Goal: Information Seeking & Learning: Learn about a topic

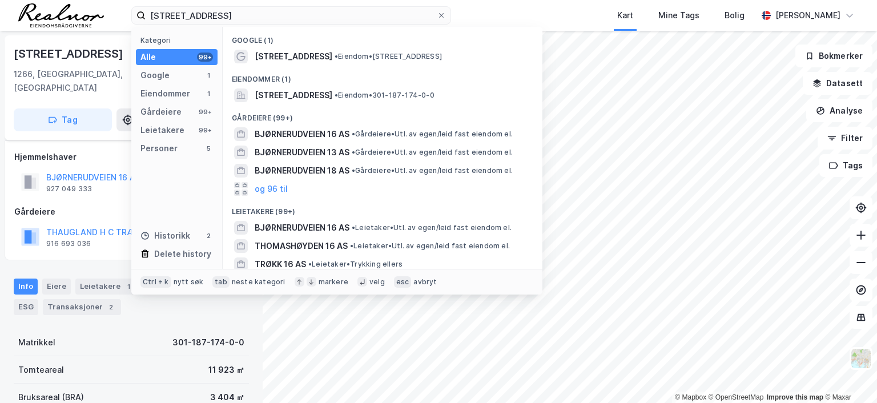
drag, startPoint x: 279, startPoint y: 19, endPoint x: -2, endPoint y: -5, distance: 282.0
click at [0, 0] on html "bjørnerudveien 16 Kategori Alle 99+ Google 1 Eiendommer 1 Gårdeiere 99+ Leietak…" at bounding box center [438, 201] width 877 height 403
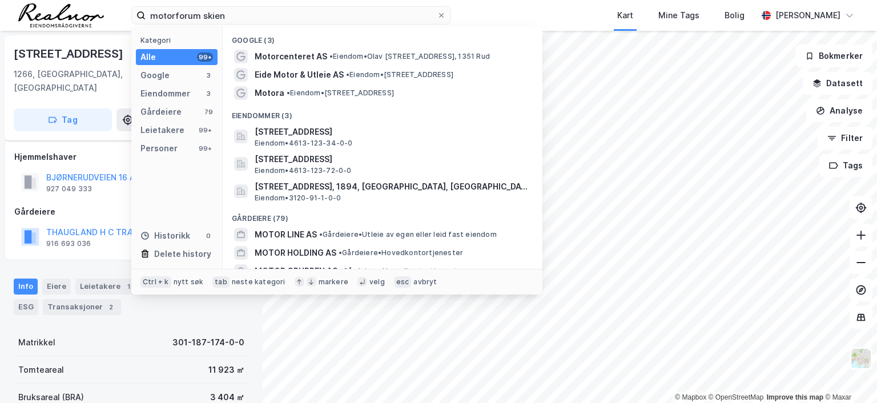
type input "motorforum skien"
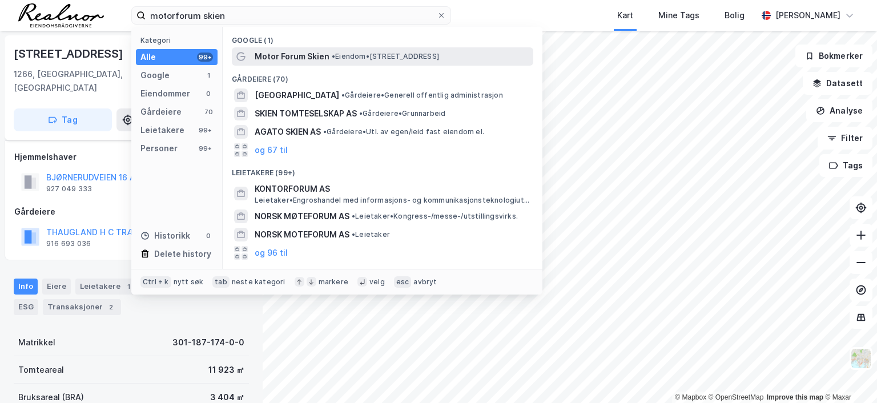
click at [297, 50] on span "Motor Forum Skien" at bounding box center [292, 57] width 75 height 14
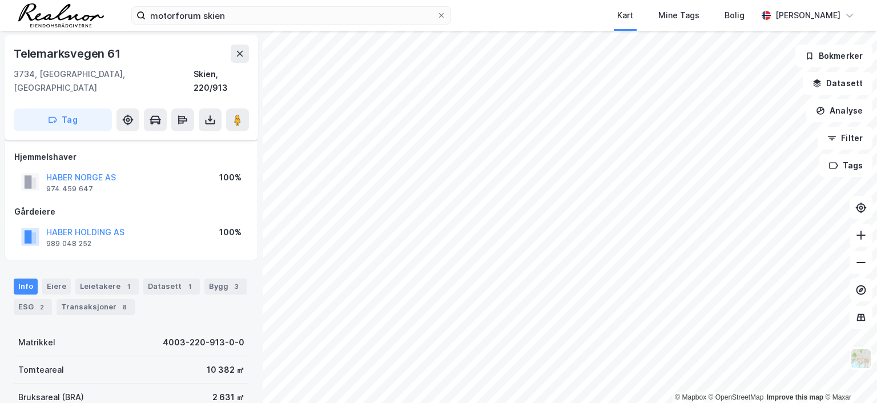
scroll to position [114, 0]
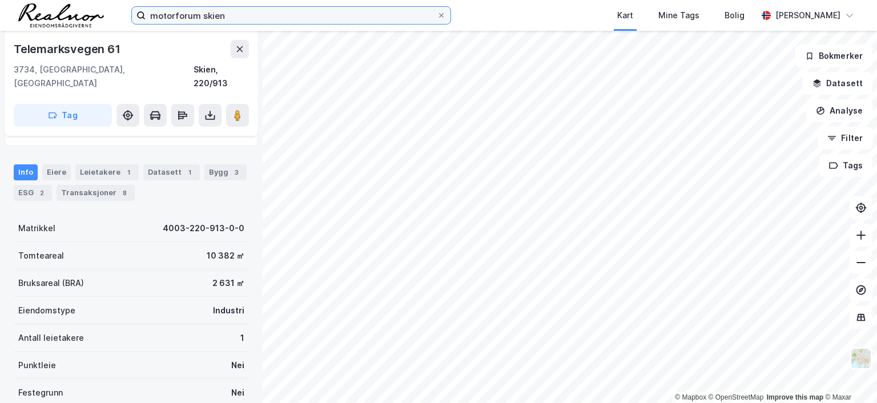
click at [253, 15] on input "motorforum skien" at bounding box center [291, 15] width 291 height 17
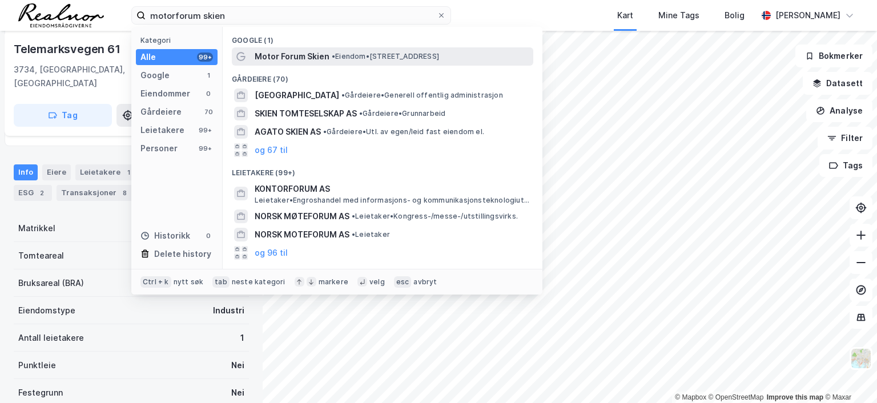
click at [296, 58] on span "Motor Forum Skien" at bounding box center [292, 57] width 75 height 14
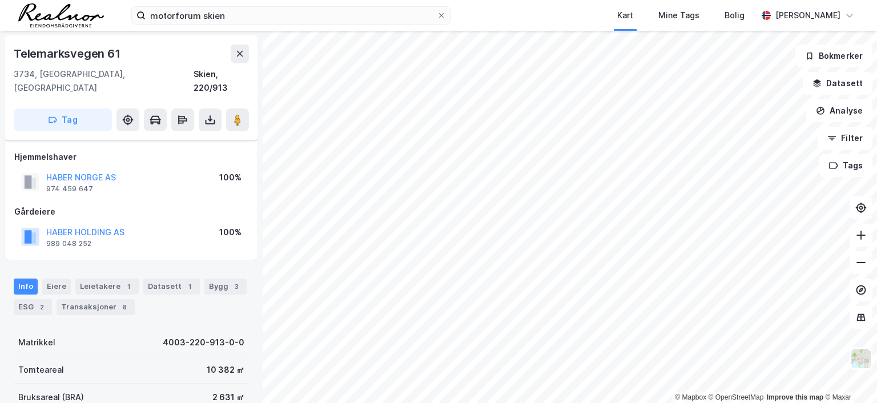
scroll to position [114, 0]
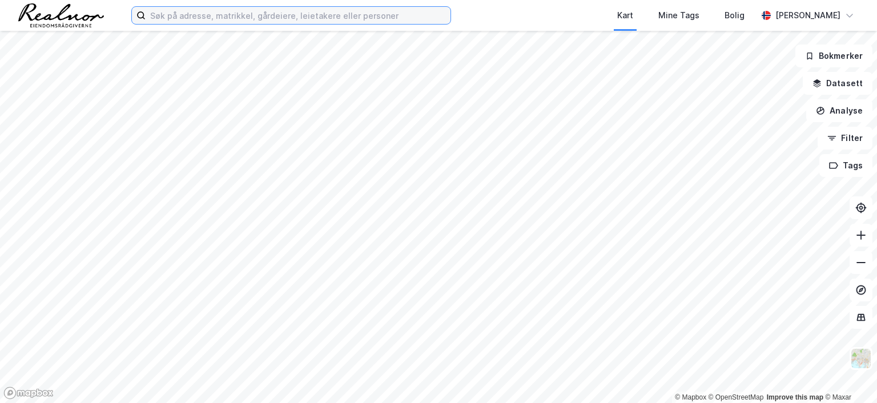
click at [327, 22] on input at bounding box center [298, 15] width 305 height 17
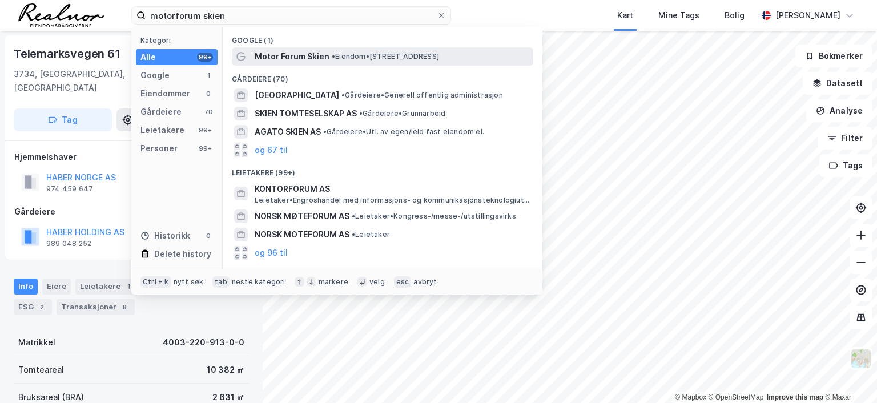
click at [325, 56] on span "Motor Forum Skien" at bounding box center [292, 57] width 75 height 14
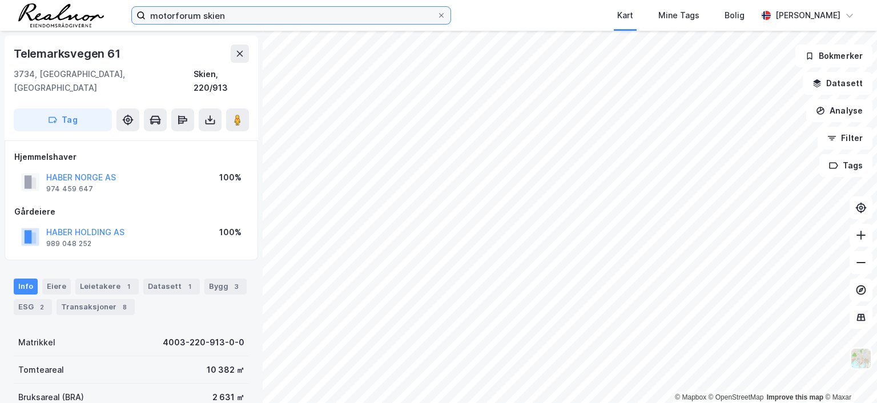
click at [266, 19] on input "motorforum skien" at bounding box center [291, 15] width 291 height 17
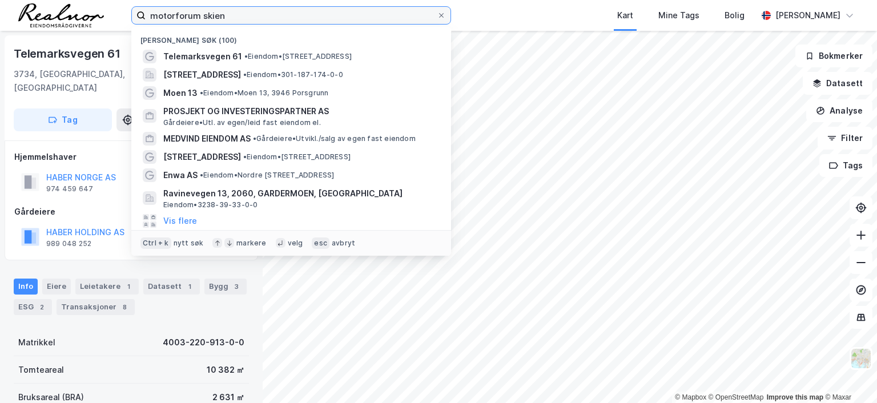
drag, startPoint x: 258, startPoint y: 16, endPoint x: 1, endPoint y: -4, distance: 258.3
click at [1, 0] on html "motorforum skien Nylige søk (100) Telemarksvegen 61 • Eiendom • [STREET_ADDRESS…" at bounding box center [438, 201] width 877 height 403
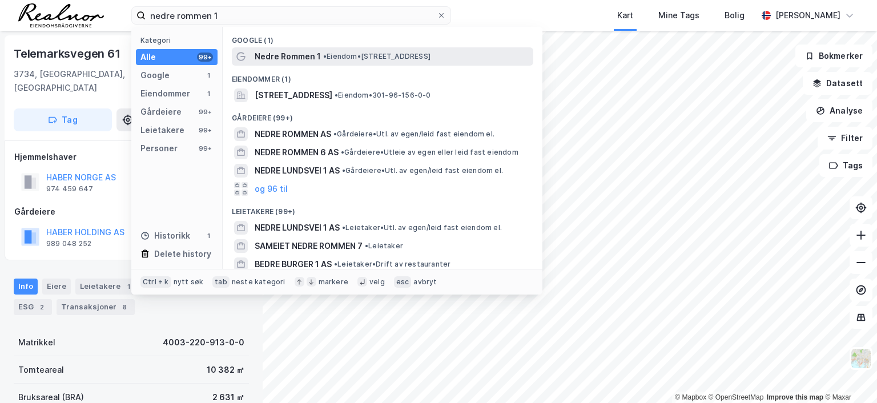
click at [313, 54] on span "Nedre Rommen 1" at bounding box center [288, 57] width 66 height 14
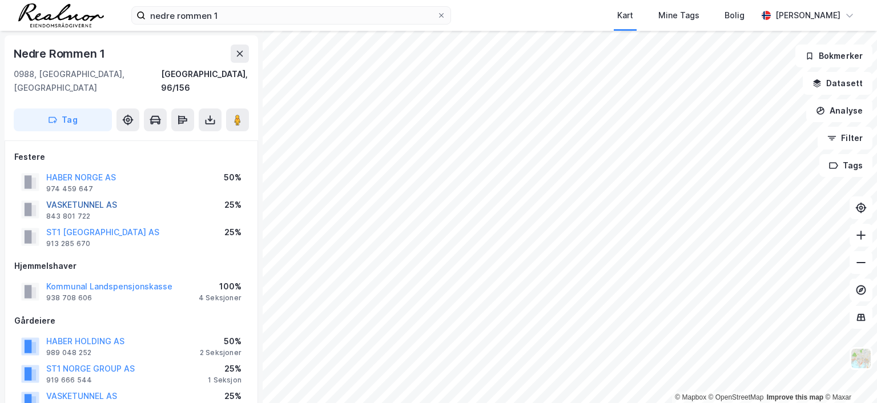
click at [0, 0] on button "VASKETUNNEL AS" at bounding box center [0, 0] width 0 height 0
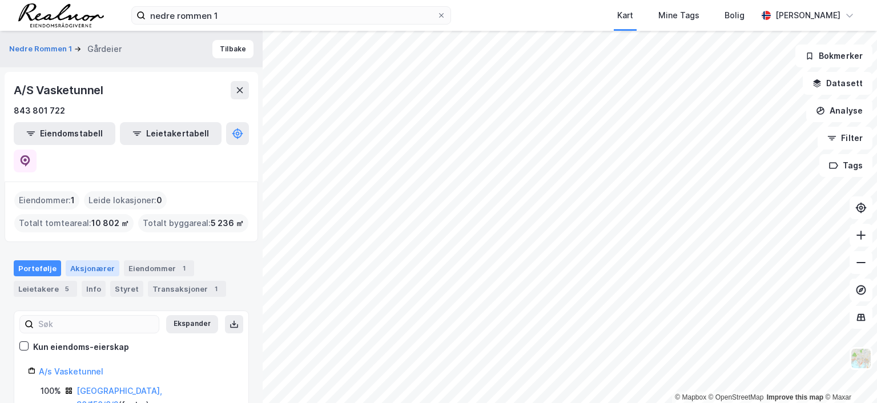
click at [96, 260] on div "Aksjonærer" at bounding box center [93, 268] width 54 height 16
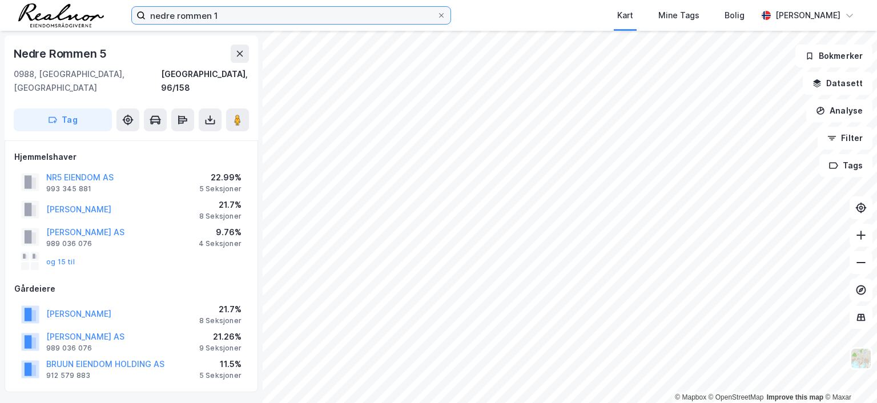
click at [228, 18] on input "nedre rommen 1" at bounding box center [291, 15] width 291 height 17
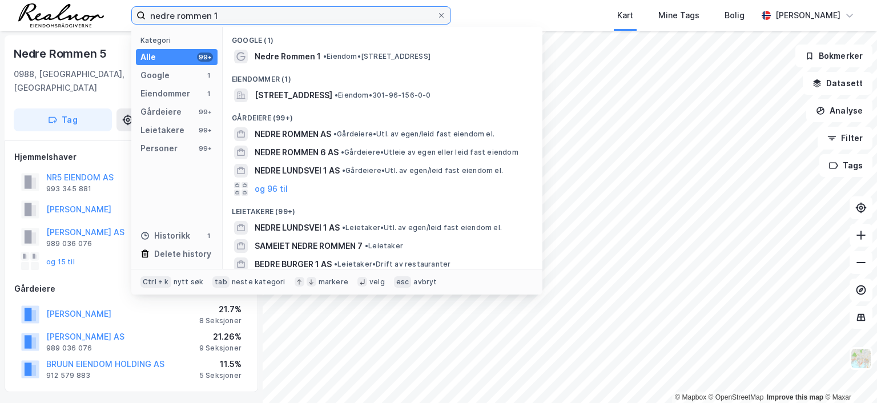
drag, startPoint x: 228, startPoint y: 18, endPoint x: 129, endPoint y: 18, distance: 99.4
click at [129, 18] on div "nedre rommen 1 Kategori Alle 99+ Google 1 Eiendommer 1 Gårdeiere 99+ Leietakere…" at bounding box center [438, 15] width 877 height 31
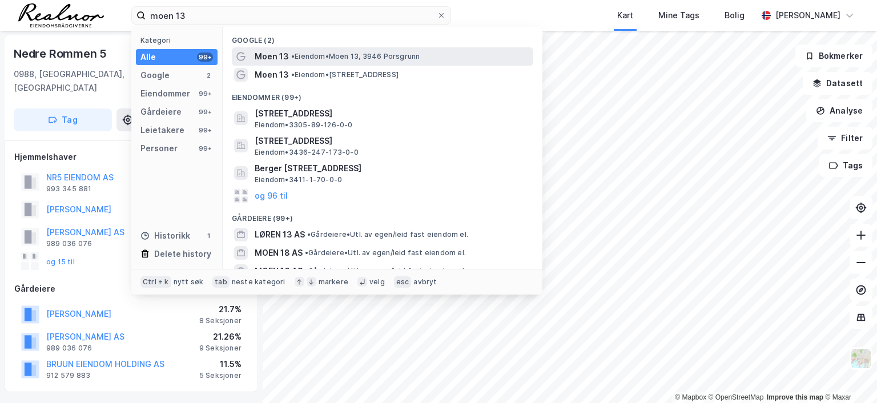
click at [307, 60] on span "• Eiendom • Moen 13, 3946 [GEOGRAPHIC_DATA]" at bounding box center [355, 56] width 128 height 9
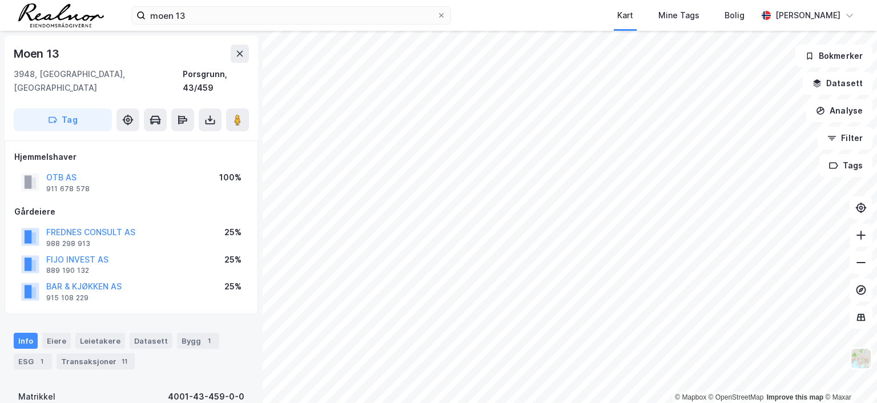
click at [434, 255] on div "© Mapbox © OpenStreetMap Improve this map © [PERSON_NAME] 13 3948, [GEOGRAPHIC_…" at bounding box center [438, 217] width 877 height 372
drag, startPoint x: 240, startPoint y: 105, endPoint x: 262, endPoint y: 134, distance: 36.3
click at [262, 134] on div "Moen 13 3948, [GEOGRAPHIC_DATA], Telemark Porsgrunn, 43/459 Tag Hjemmelshaver O…" at bounding box center [131, 217] width 263 height 372
drag, startPoint x: 238, startPoint y: 105, endPoint x: 254, endPoint y: 125, distance: 25.6
click at [254, 125] on div "Moen 13 3948, [GEOGRAPHIC_DATA], Telemark Porsgrunn, 43/459 Tag" at bounding box center [132, 87] width 254 height 105
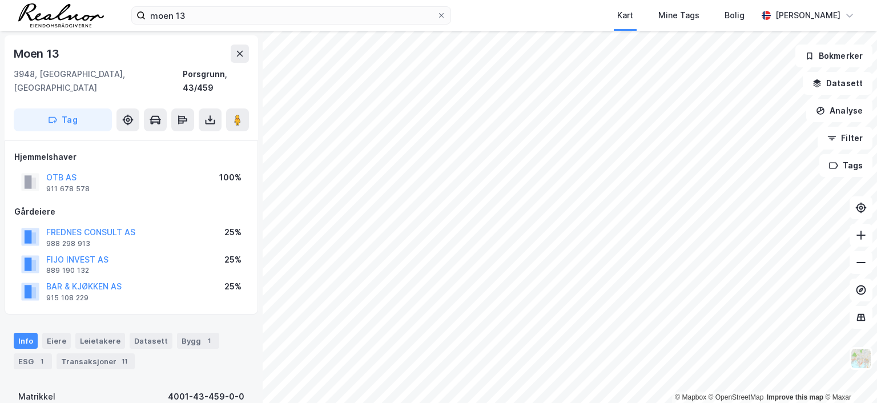
drag, startPoint x: 237, startPoint y: 104, endPoint x: 260, endPoint y: 116, distance: 26.0
click at [260, 116] on div "Moen 13 3948, [GEOGRAPHIC_DATA], Telemark Porsgrunn, 43/459 Tag Hjemmelshaver O…" at bounding box center [131, 217] width 263 height 372
click at [236, 114] on image at bounding box center [237, 119] width 7 height 11
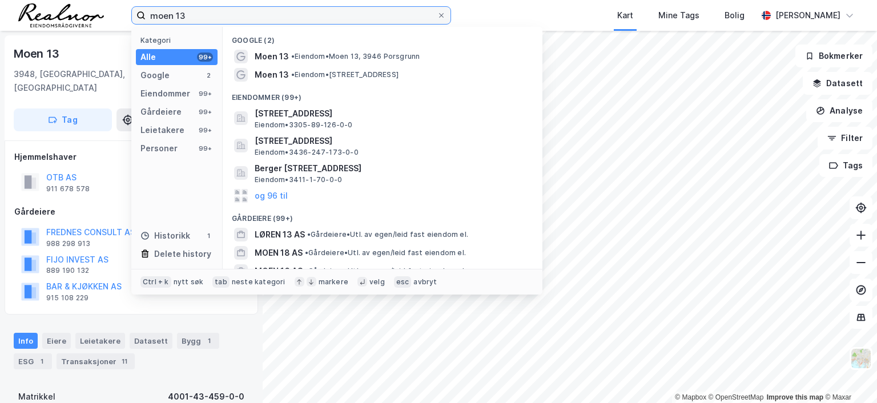
click at [225, 15] on input "moen 13" at bounding box center [291, 15] width 291 height 17
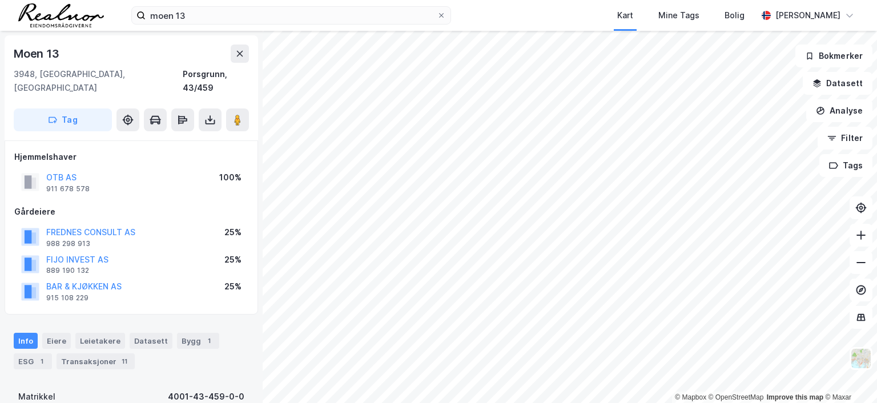
click at [491, 10] on div "moen 13 Kart Mine Tags Bolig [PERSON_NAME]" at bounding box center [438, 15] width 877 height 31
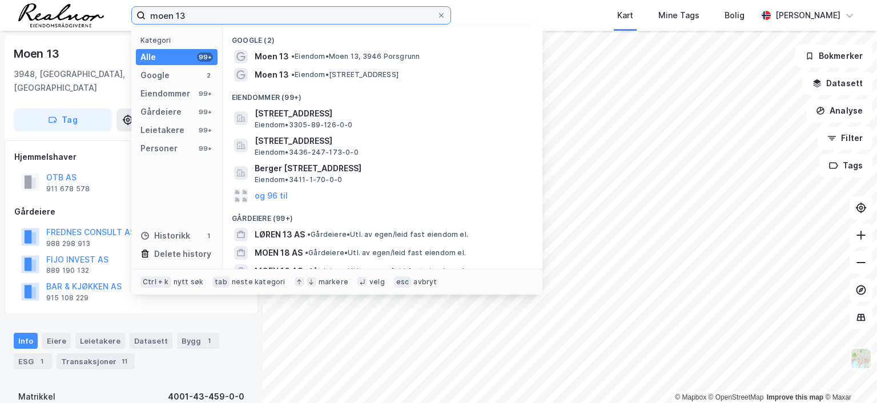
click at [196, 12] on input "moen 13" at bounding box center [291, 15] width 291 height 17
drag, startPoint x: 196, startPoint y: 12, endPoint x: 146, endPoint y: 14, distance: 50.3
click at [146, 14] on input "moen 13" at bounding box center [291, 15] width 291 height 17
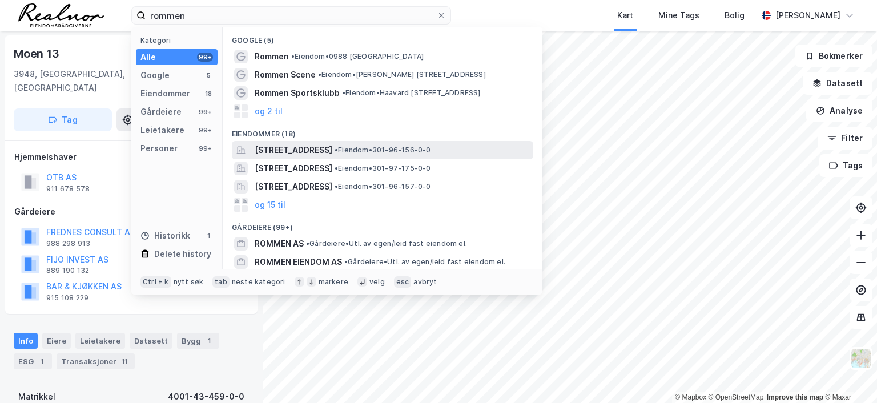
click at [332, 150] on span "[STREET_ADDRESS]" at bounding box center [294, 150] width 78 height 14
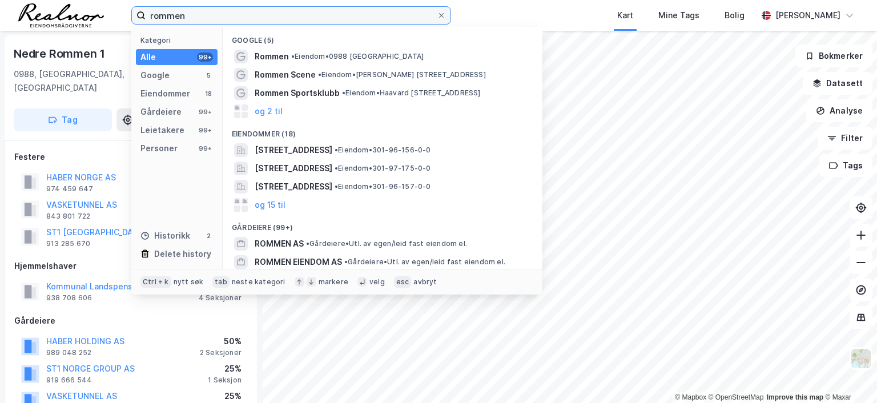
drag, startPoint x: 200, startPoint y: 18, endPoint x: 119, endPoint y: 14, distance: 81.2
click at [119, 14] on div "rommen Kategori Alle 99+ Google 5 Eiendommer 18 Gårdeiere 99+ Leietakere 99+ Pe…" at bounding box center [438, 15] width 877 height 31
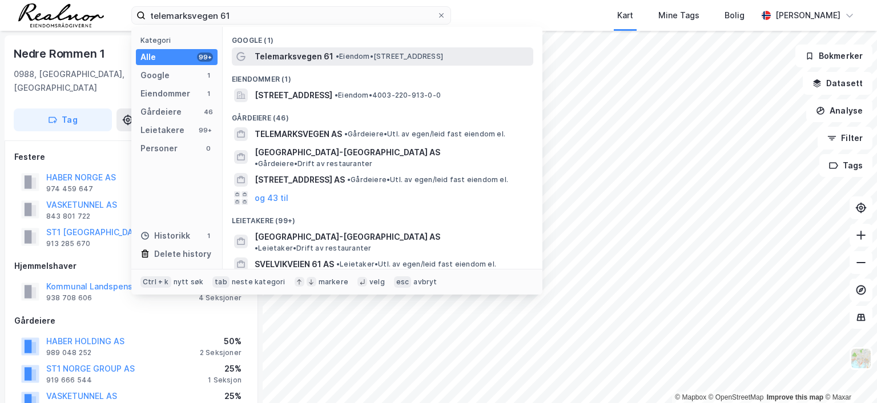
click at [324, 55] on span "Telemarksvegen 61" at bounding box center [294, 57] width 79 height 14
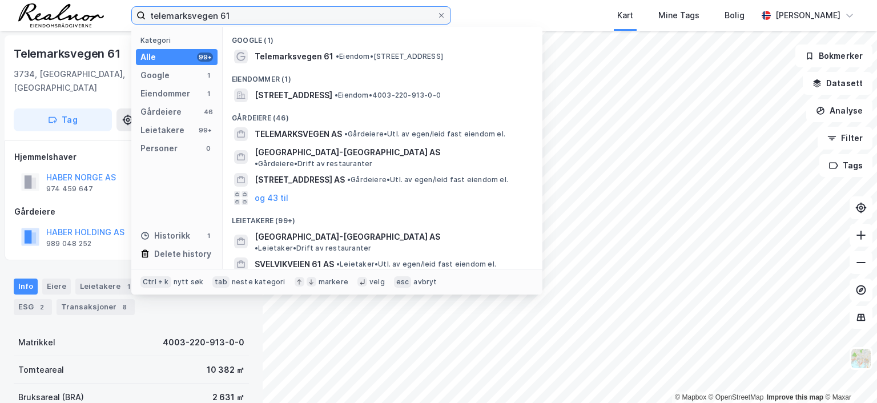
click at [235, 13] on input "telemarksvegen 61" at bounding box center [291, 15] width 291 height 17
drag, startPoint x: 235, startPoint y: 13, endPoint x: 110, endPoint y: 3, distance: 125.5
click at [110, 3] on div "telemarksvegen 61 Kategori Alle 99+ Google 1 Eiendommer 1 Gårdeiere 46 Leietake…" at bounding box center [438, 15] width 877 height 31
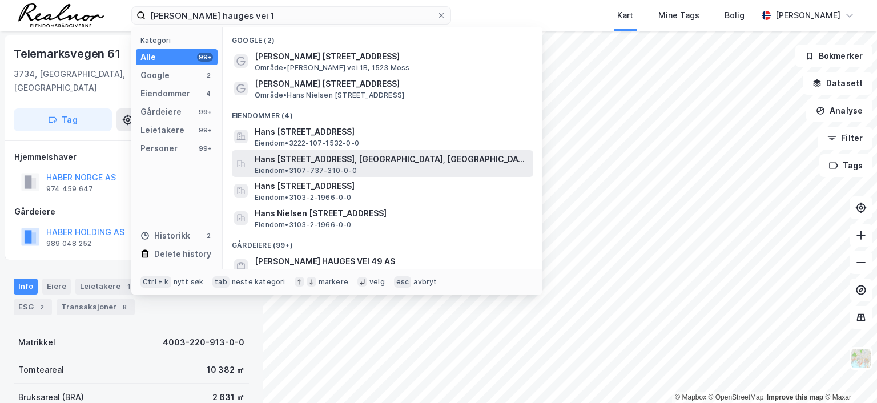
click at [324, 158] on span "Hans [STREET_ADDRESS], [GEOGRAPHIC_DATA], [GEOGRAPHIC_DATA]" at bounding box center [392, 159] width 274 height 14
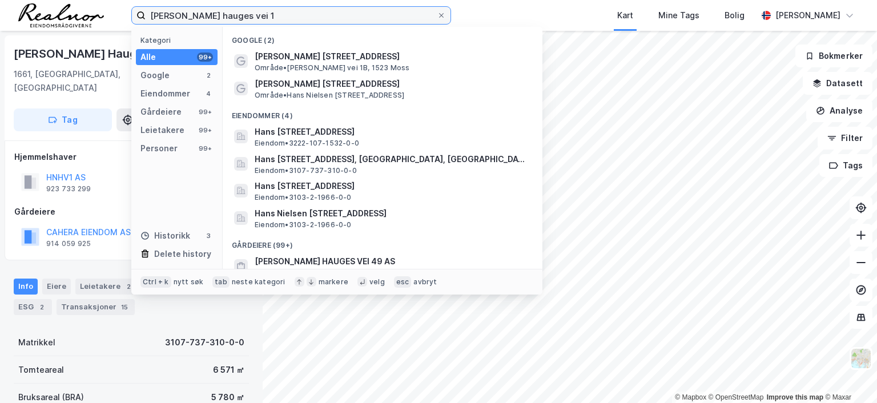
drag, startPoint x: 255, startPoint y: 17, endPoint x: -39, endPoint y: 12, distance: 293.5
click at [0, 12] on html "[PERSON_NAME] hauges vei 1 Kategori Alle 99+ Google 2 Eiendommer 4 Gårdeiere 99…" at bounding box center [438, 201] width 877 height 403
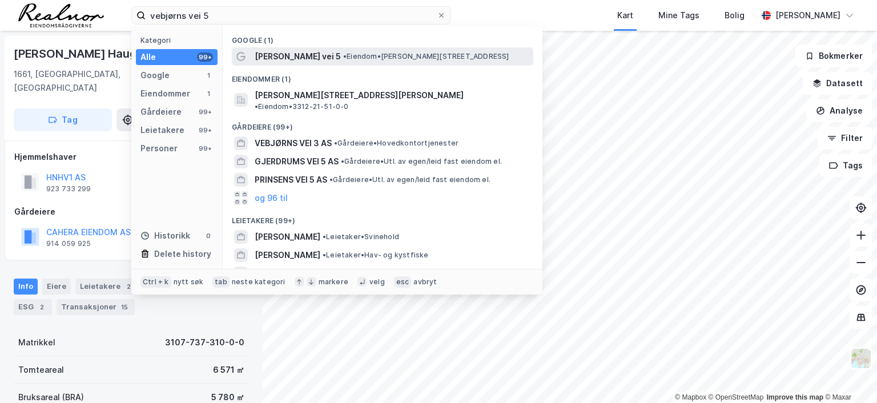
click at [343, 57] on span "•" at bounding box center [344, 56] width 3 height 9
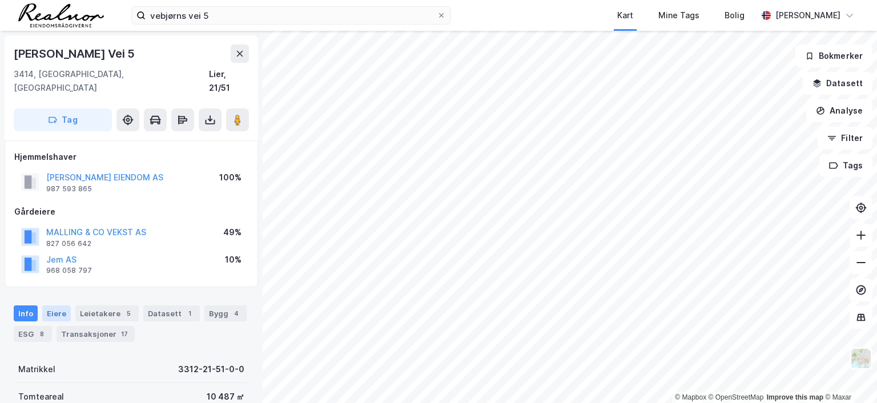
click at [64, 305] on div "Eiere" at bounding box center [56, 313] width 29 height 16
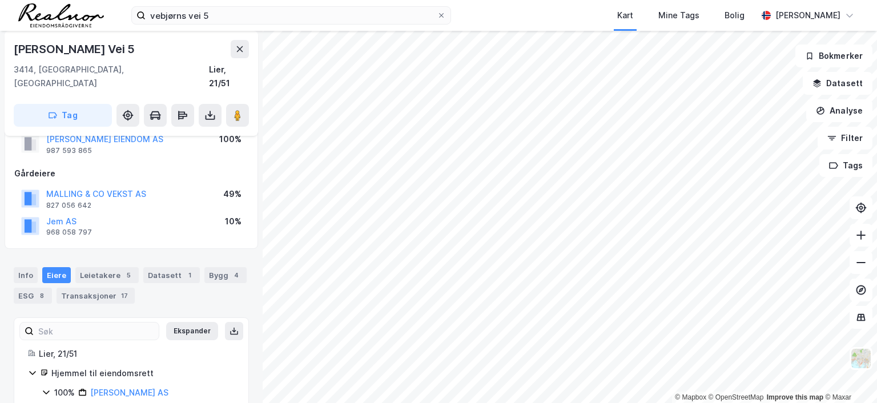
scroll to position [69, 0]
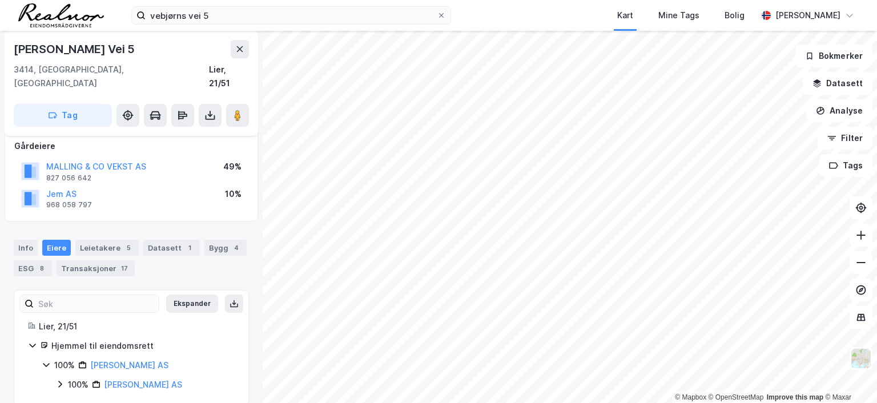
scroll to position [69, 0]
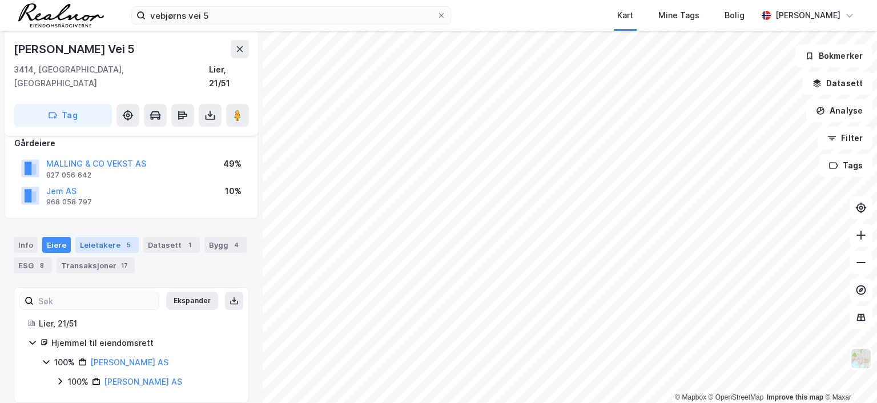
click at [114, 237] on div "Leietakere 5" at bounding box center [106, 245] width 63 height 16
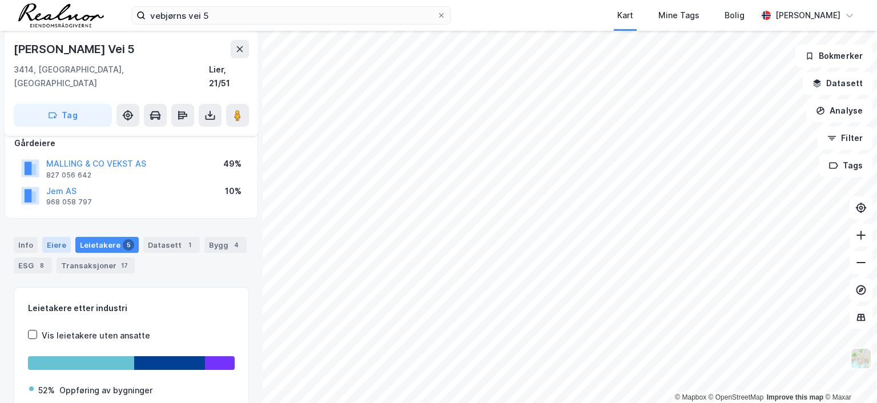
click at [57, 237] on div "Eiere" at bounding box center [56, 245] width 29 height 16
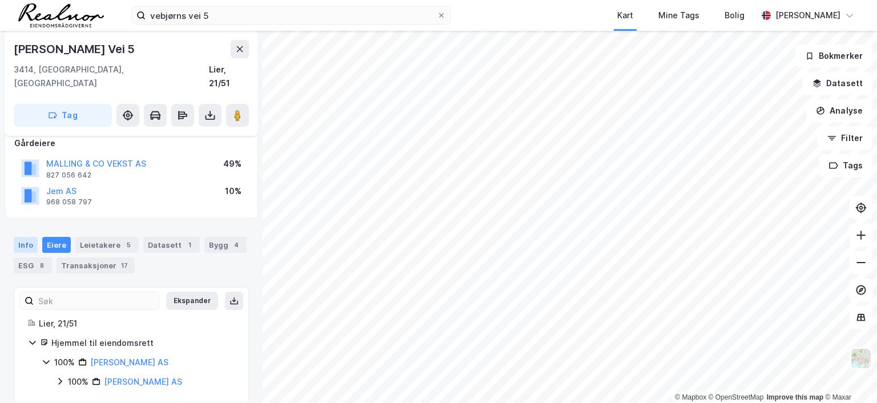
click at [27, 237] on div "Info" at bounding box center [26, 245] width 24 height 16
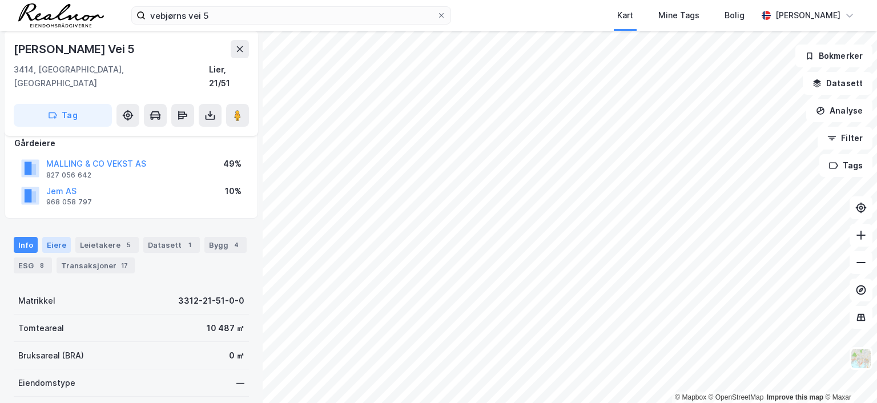
click at [47, 237] on div "Eiere" at bounding box center [56, 245] width 29 height 16
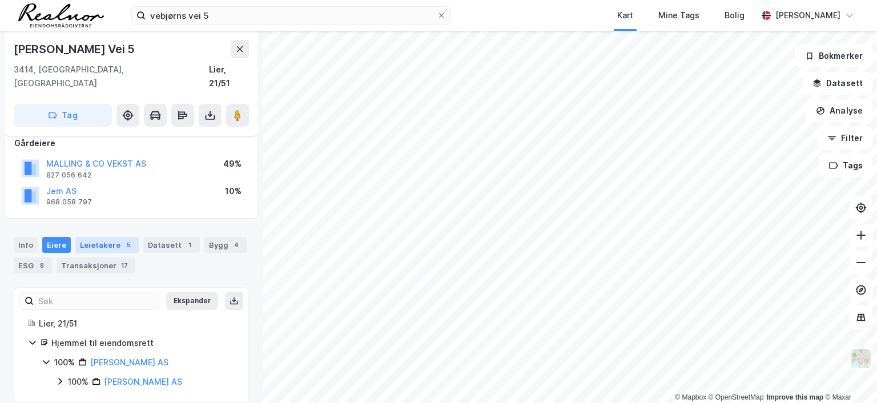
click at [98, 237] on div "Leietakere 5" at bounding box center [106, 245] width 63 height 16
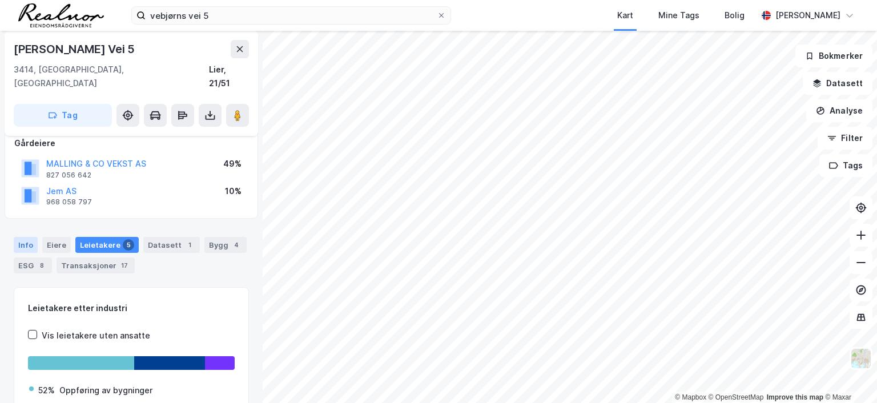
click at [28, 237] on div "Info" at bounding box center [26, 245] width 24 height 16
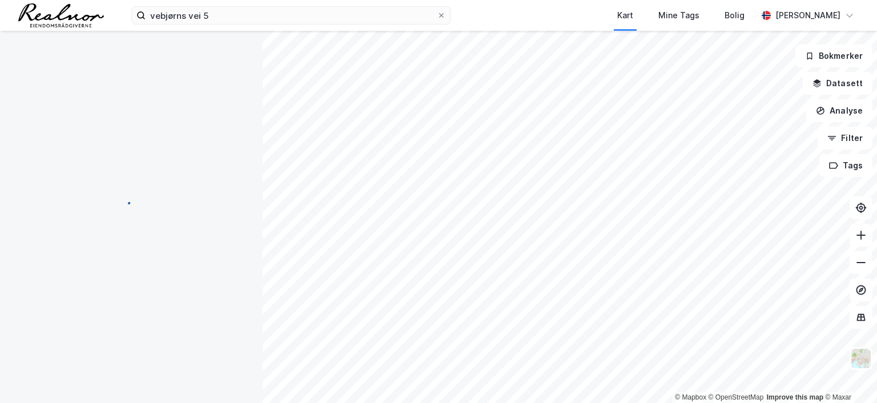
scroll to position [69, 0]
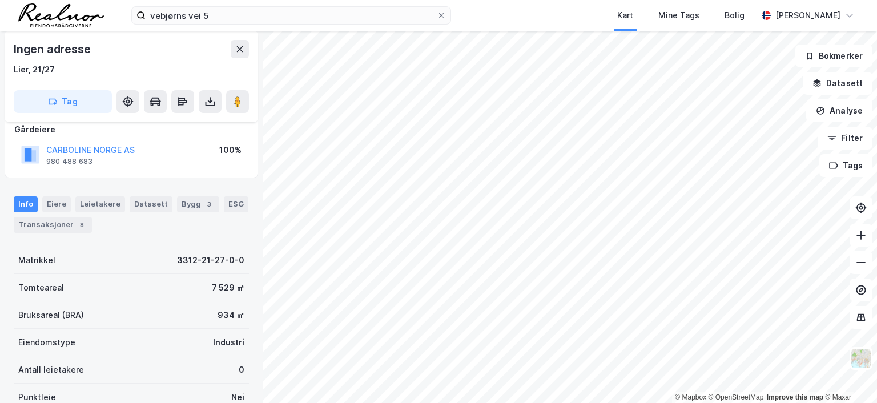
scroll to position [69, 0]
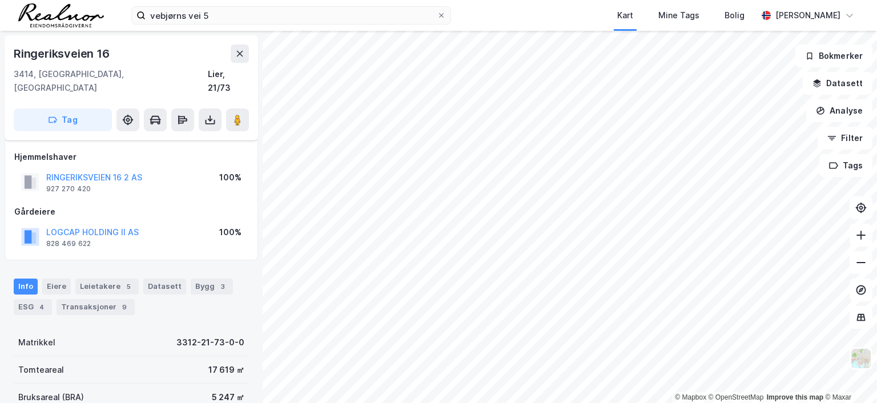
scroll to position [69, 0]
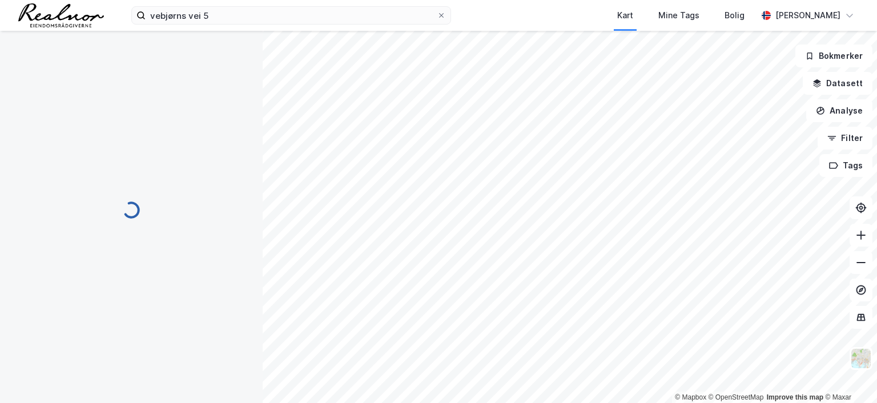
scroll to position [69, 0]
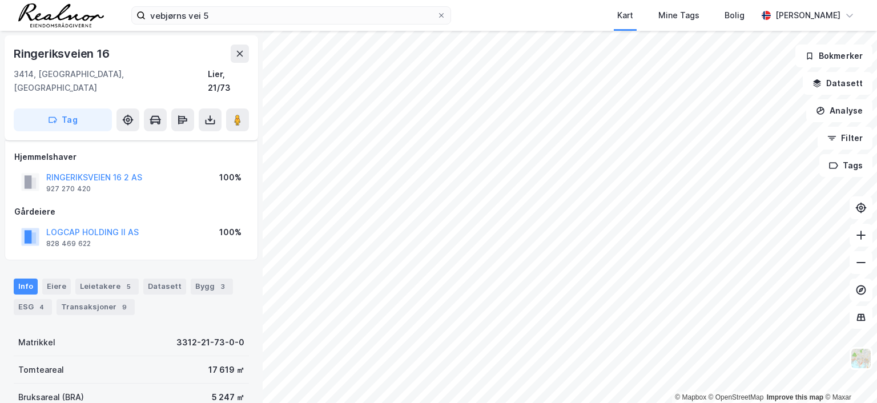
scroll to position [69, 0]
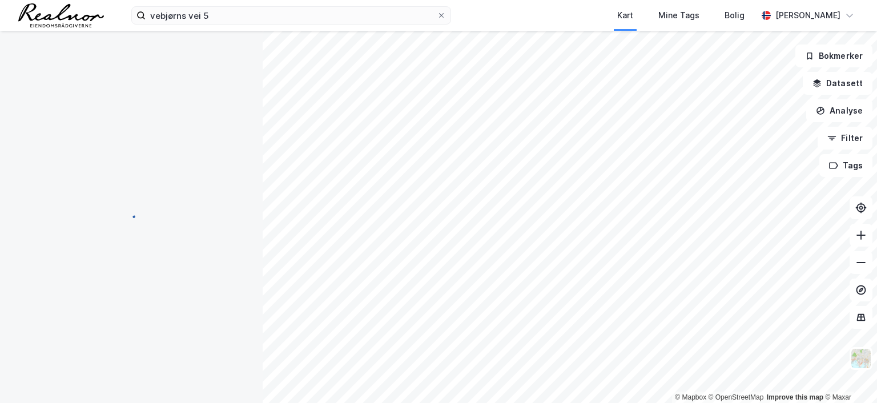
scroll to position [69, 0]
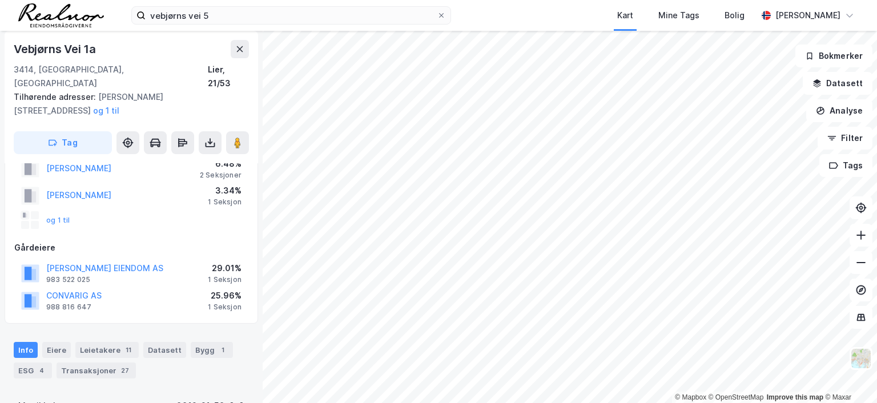
scroll to position [69, 0]
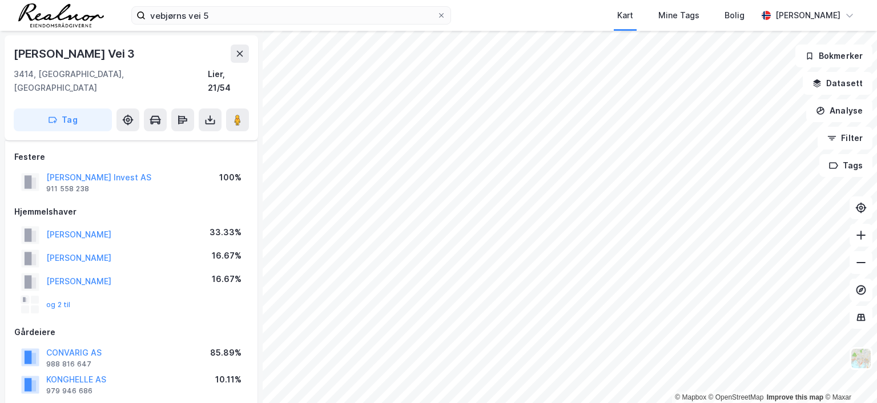
scroll to position [69, 0]
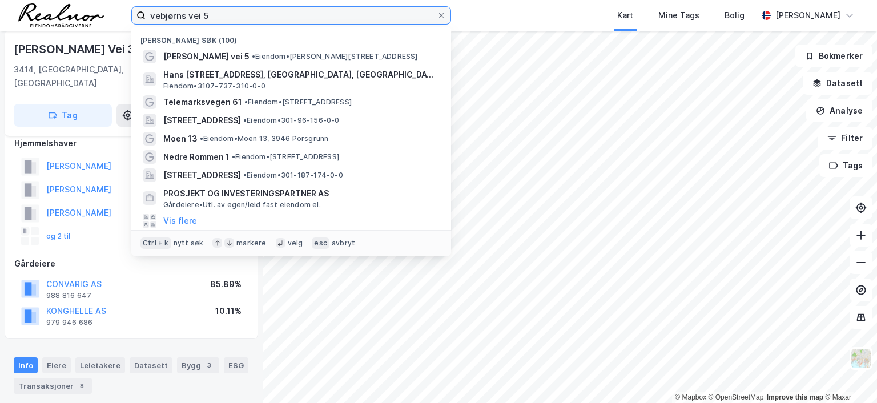
drag, startPoint x: 213, startPoint y: 18, endPoint x: 23, endPoint y: 3, distance: 190.7
click at [23, 3] on div "vebjørns vei 5 Nylige søk (100) [PERSON_NAME] vei 5 • Eiendom • [STREET_ADDRESS…" at bounding box center [438, 15] width 877 height 31
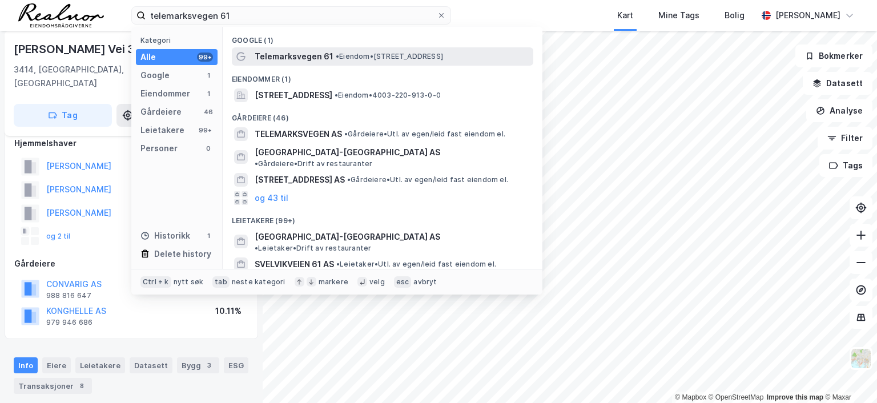
click at [294, 60] on span "Telemarksvegen 61" at bounding box center [294, 57] width 79 height 14
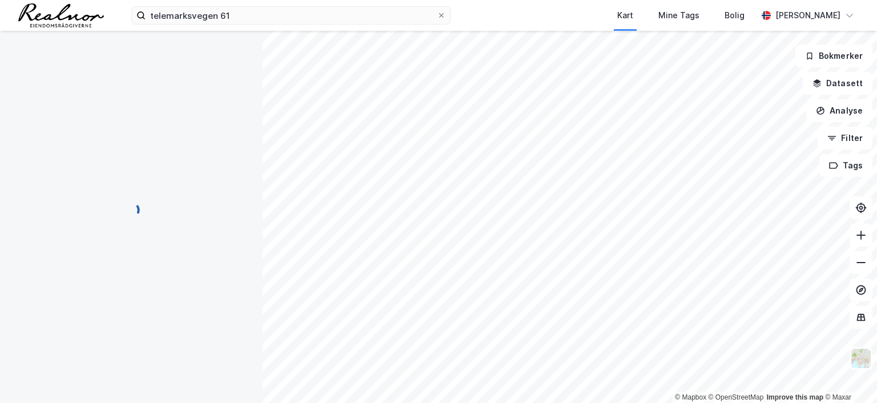
scroll to position [69, 0]
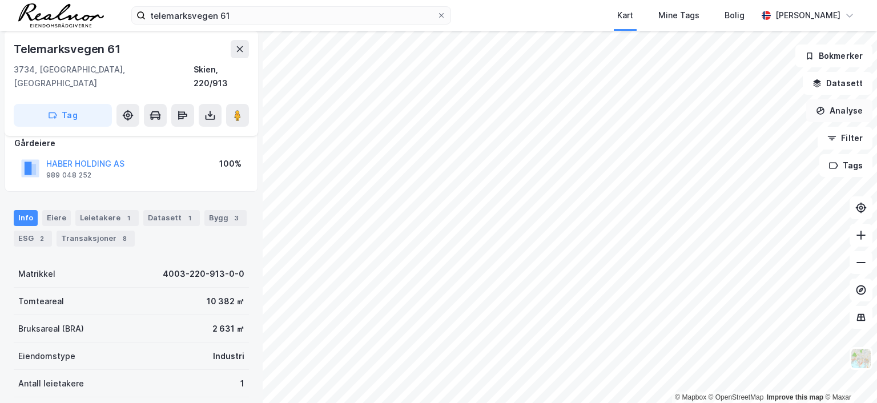
click at [843, 111] on button "Analyse" at bounding box center [839, 110] width 66 height 23
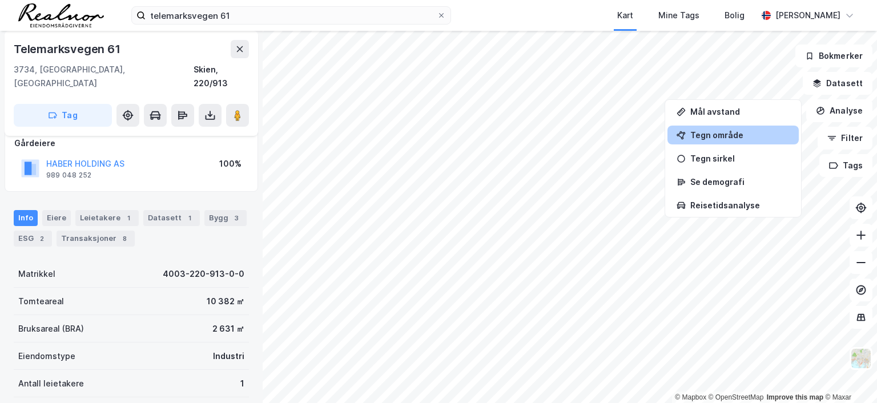
click at [718, 138] on div "Tegn område" at bounding box center [739, 135] width 99 height 10
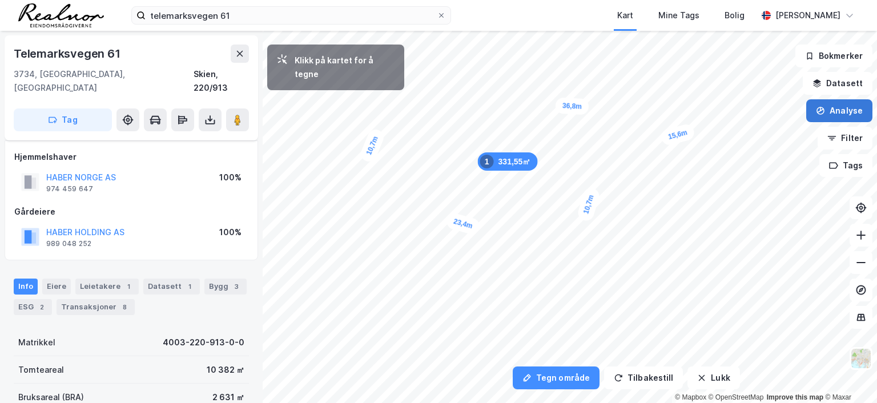
click at [848, 106] on button "Analyse" at bounding box center [839, 110] width 66 height 23
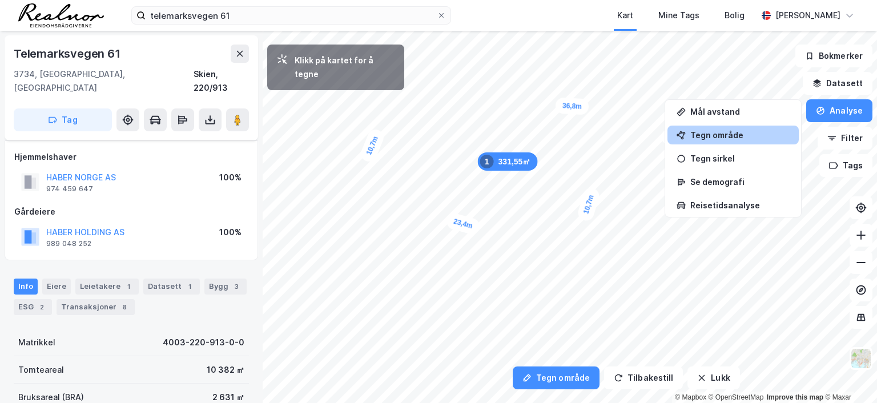
click at [730, 138] on div "Tegn område" at bounding box center [739, 135] width 99 height 10
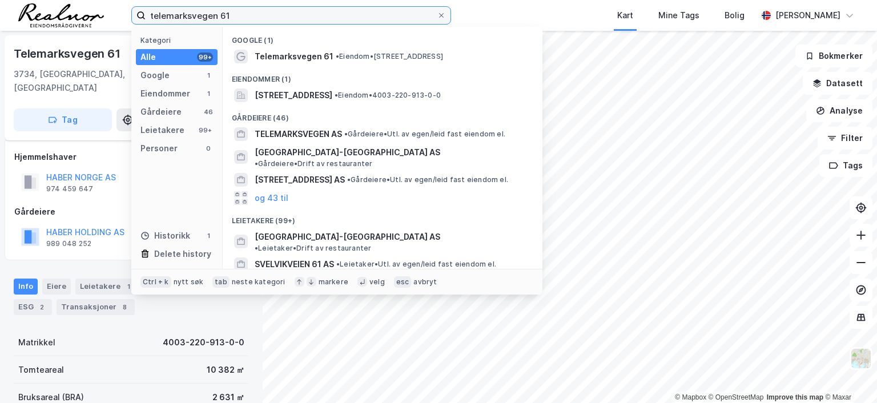
drag, startPoint x: 243, startPoint y: 10, endPoint x: 46, endPoint y: -1, distance: 197.3
click at [46, 0] on html "telemarksvegen 61 Kategori Alle 99+ Google 1 Eiendommer 1 Gårdeiere 46 Leietake…" at bounding box center [438, 201] width 877 height 403
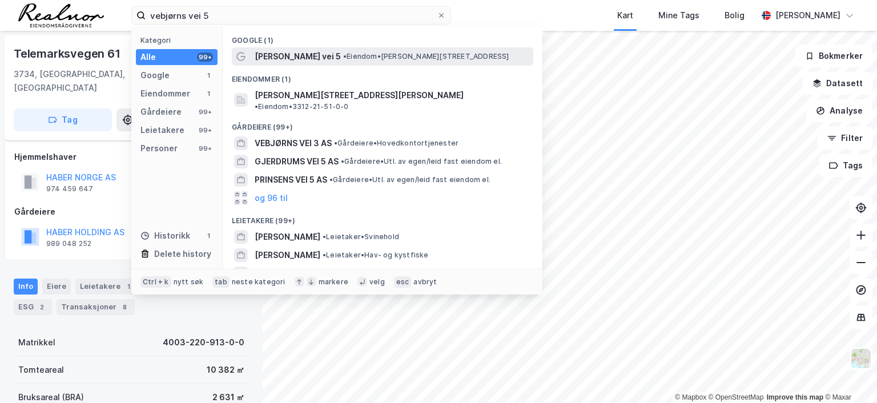
click at [358, 55] on span "• Eiendom • [STREET_ADDRESS]" at bounding box center [426, 56] width 166 height 9
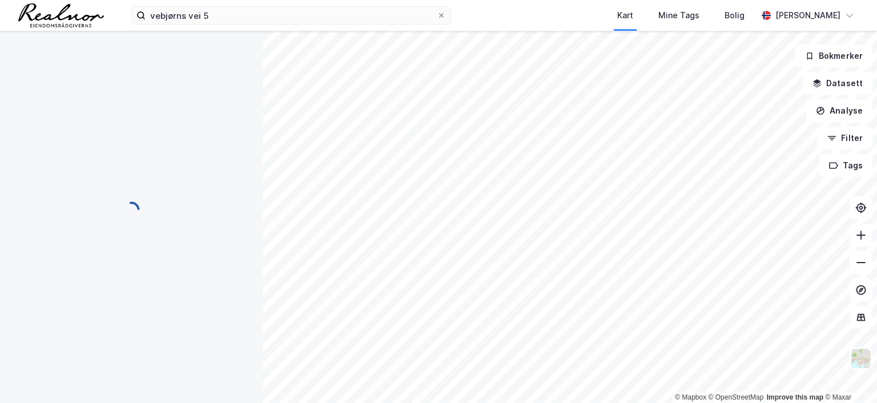
scroll to position [19, 0]
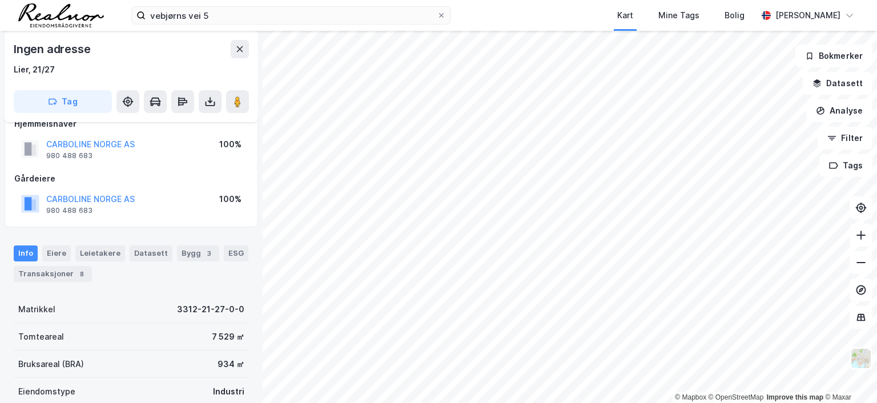
scroll to position [19, 0]
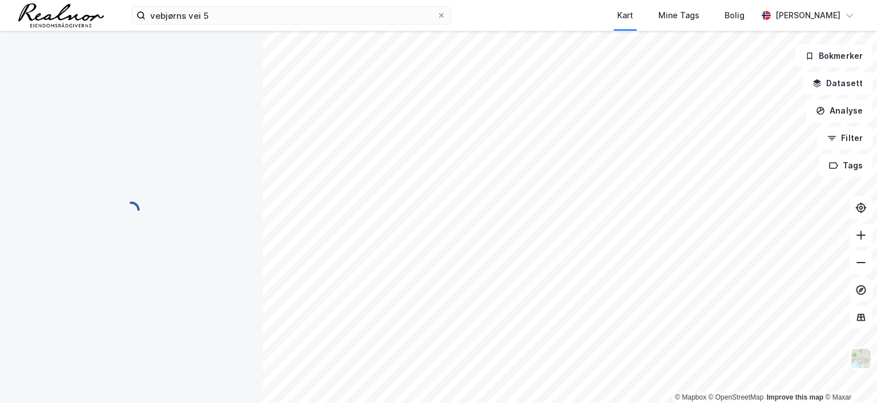
scroll to position [19, 0]
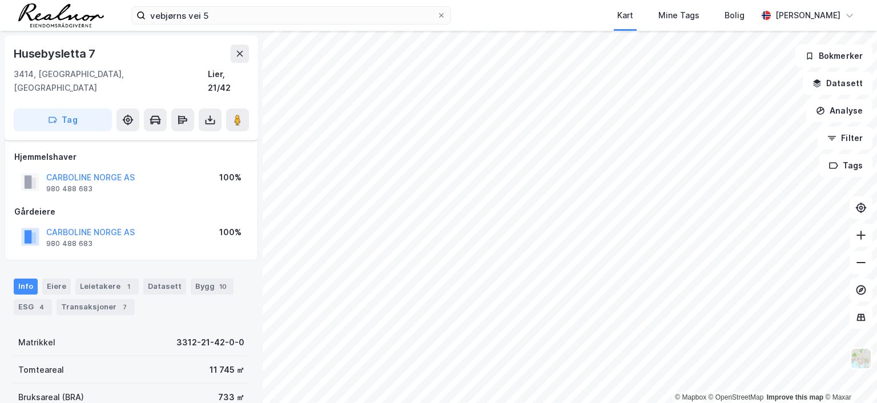
scroll to position [19, 0]
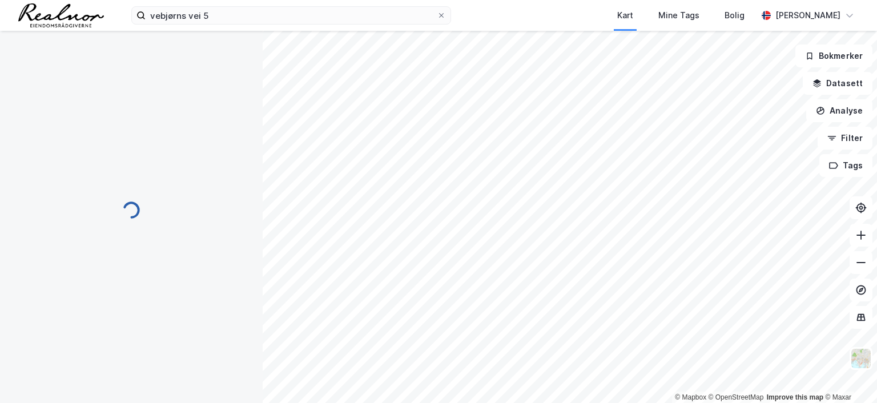
scroll to position [19, 0]
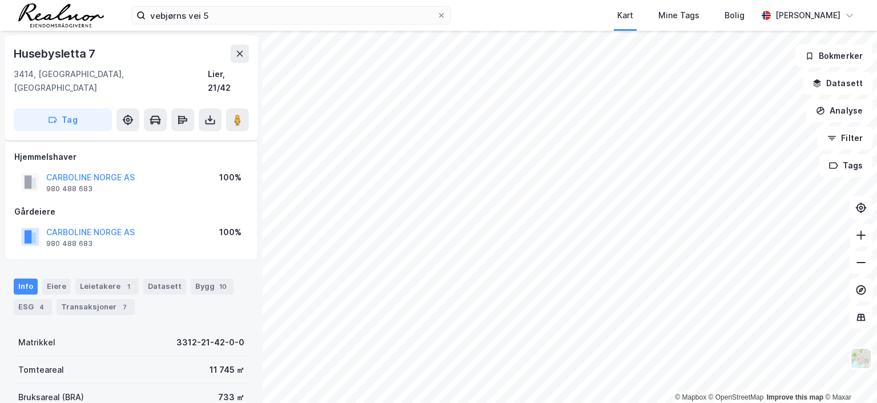
scroll to position [19, 0]
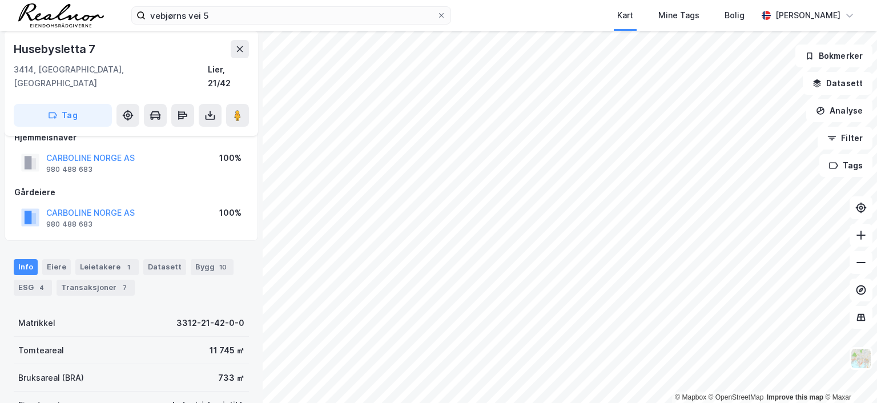
scroll to position [19, 0]
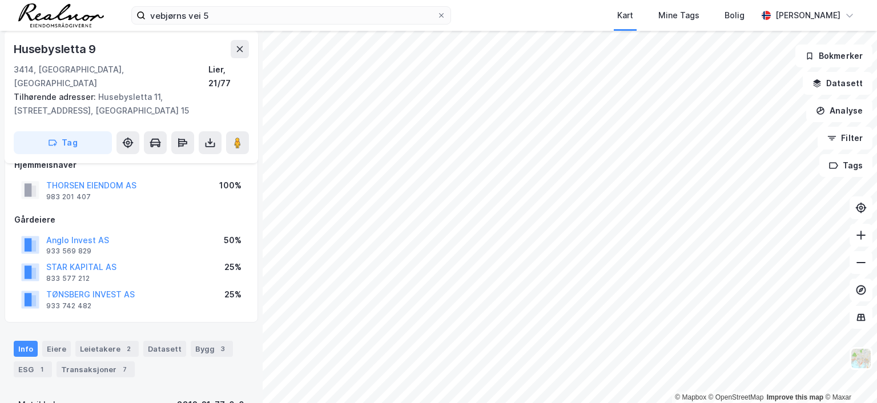
scroll to position [19, 0]
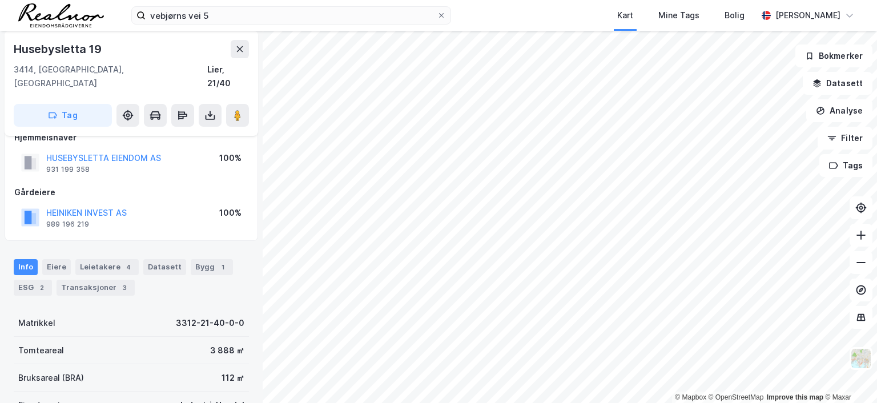
scroll to position [19, 0]
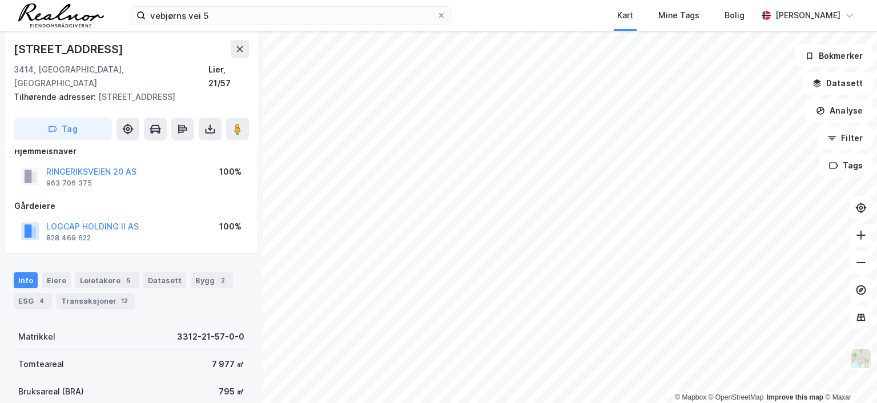
scroll to position [19, 0]
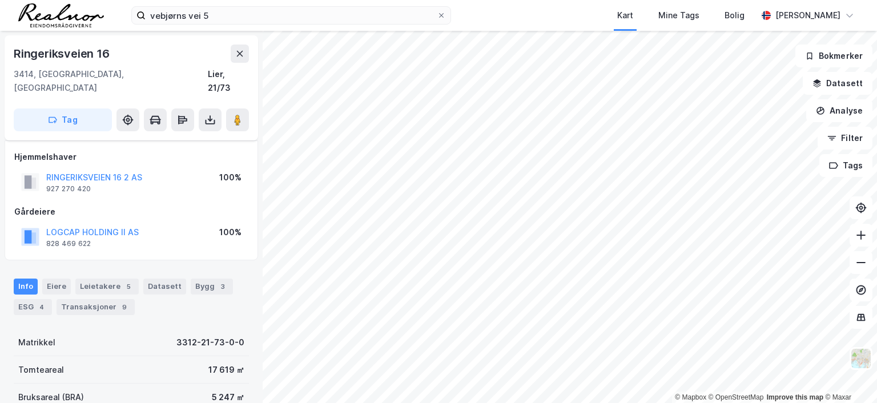
scroll to position [19, 0]
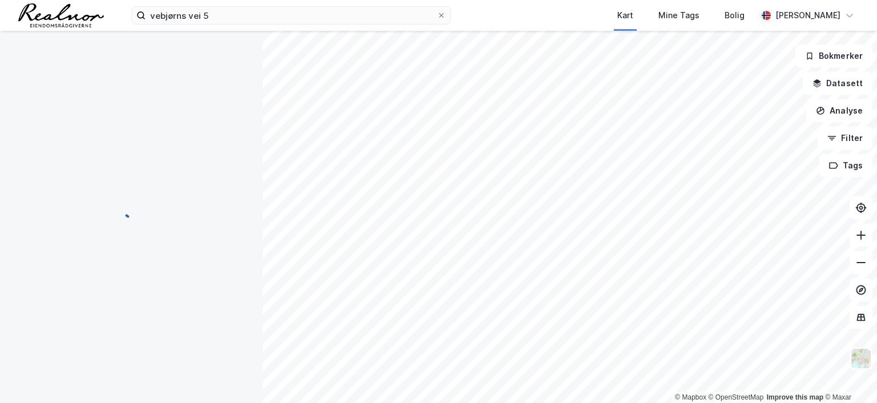
scroll to position [19, 0]
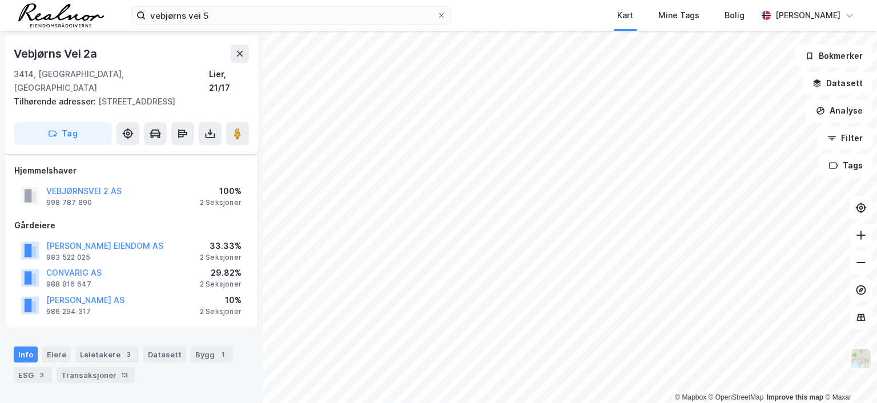
scroll to position [19, 0]
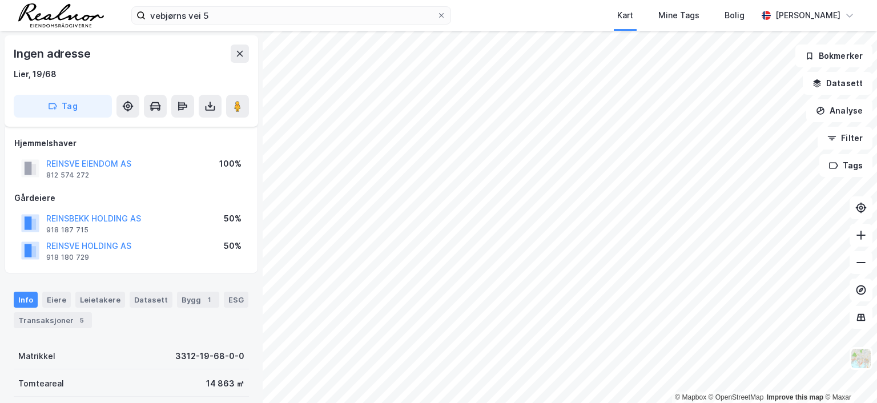
scroll to position [19, 0]
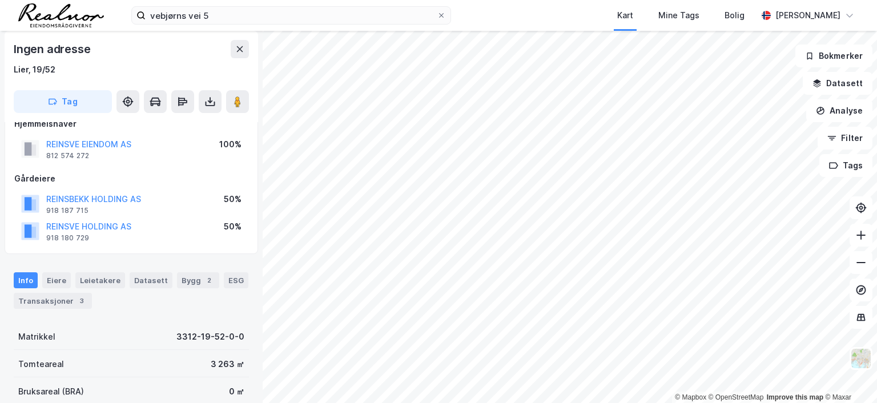
scroll to position [19, 0]
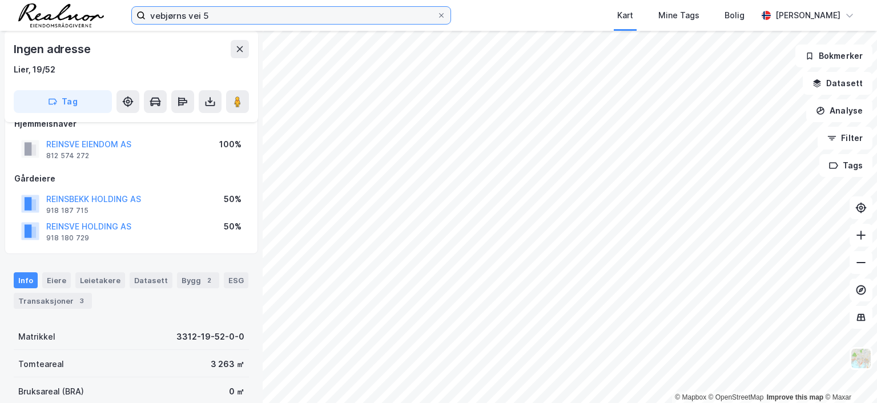
click at [239, 9] on input "vebjørns vei 5" at bounding box center [291, 15] width 291 height 17
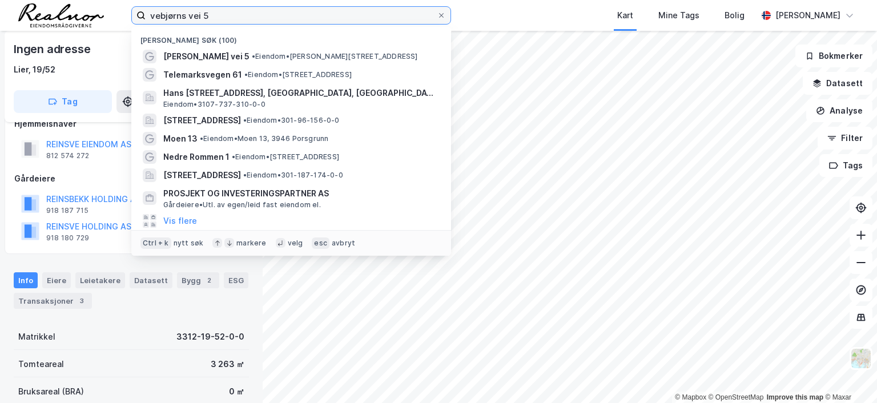
drag, startPoint x: 227, startPoint y: 14, endPoint x: 108, endPoint y: 13, distance: 119.4
click at [108, 13] on div "vebjørns vei 5 Nylige søk (100) Vebjørns vei 5 • Eiendom • [STREET_ADDRESS] • E…" at bounding box center [438, 15] width 877 height 31
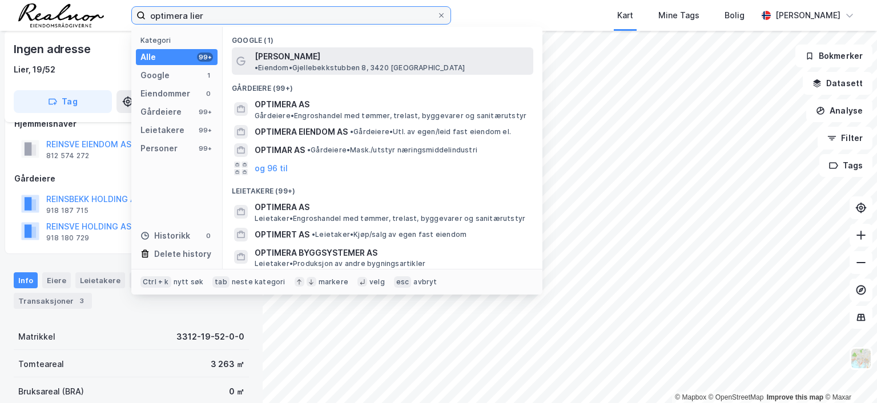
type input "optimera lier"
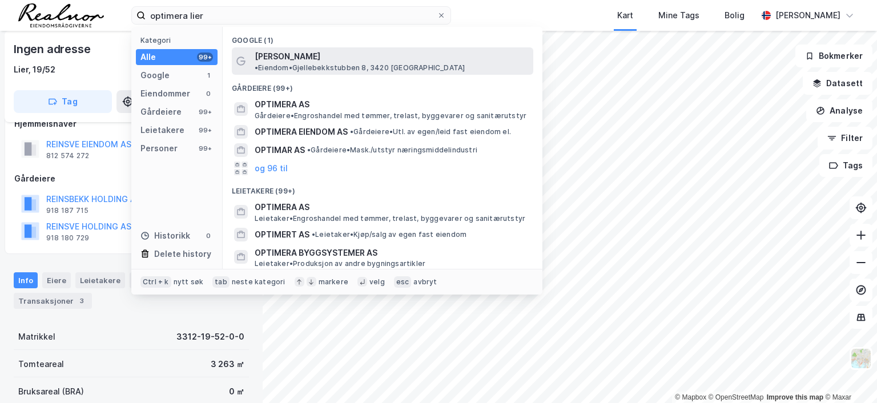
click at [381, 63] on span "• Eiendom • [STREET_ADDRESS]" at bounding box center [360, 67] width 210 height 9
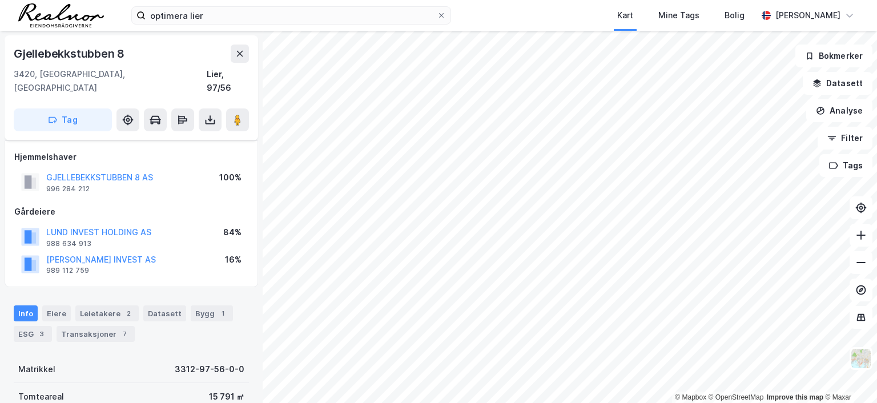
scroll to position [19, 0]
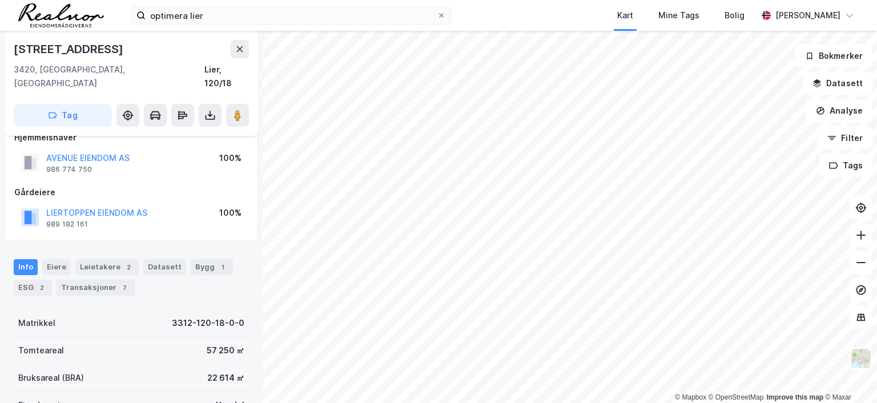
scroll to position [19, 0]
